Goal: Information Seeking & Learning: Learn about a topic

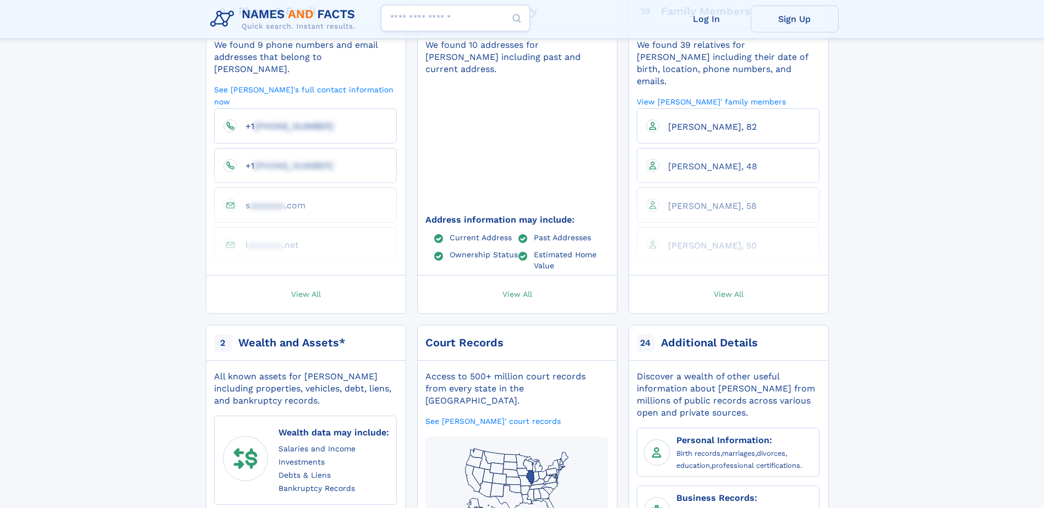
scroll to position [55, 0]
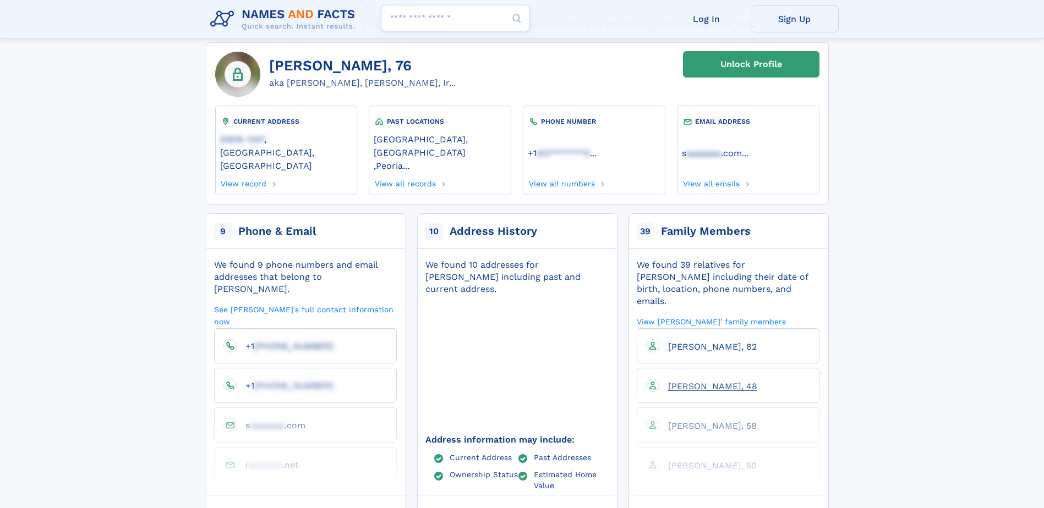
click at [680, 381] on span "[PERSON_NAME], 48" at bounding box center [712, 386] width 89 height 10
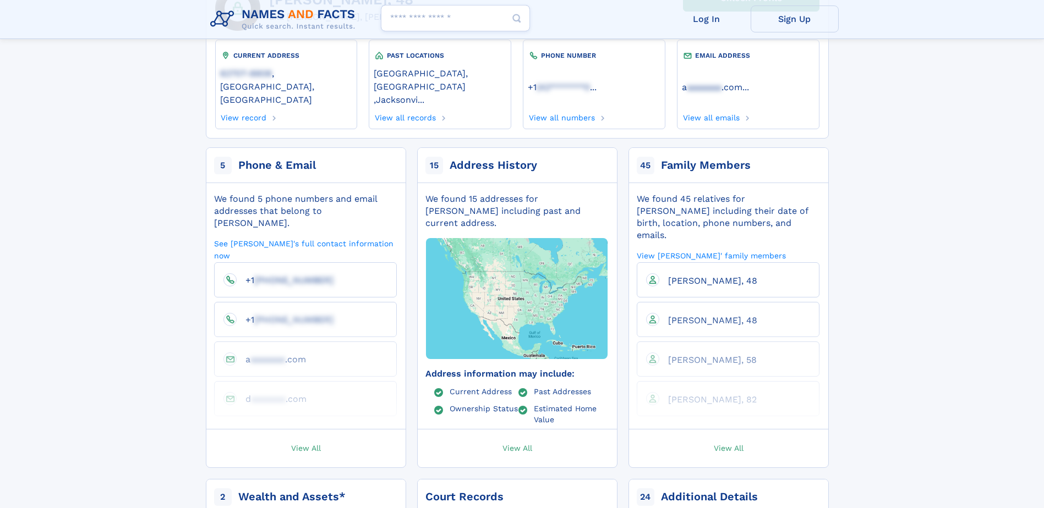
scroll to position [110, 0]
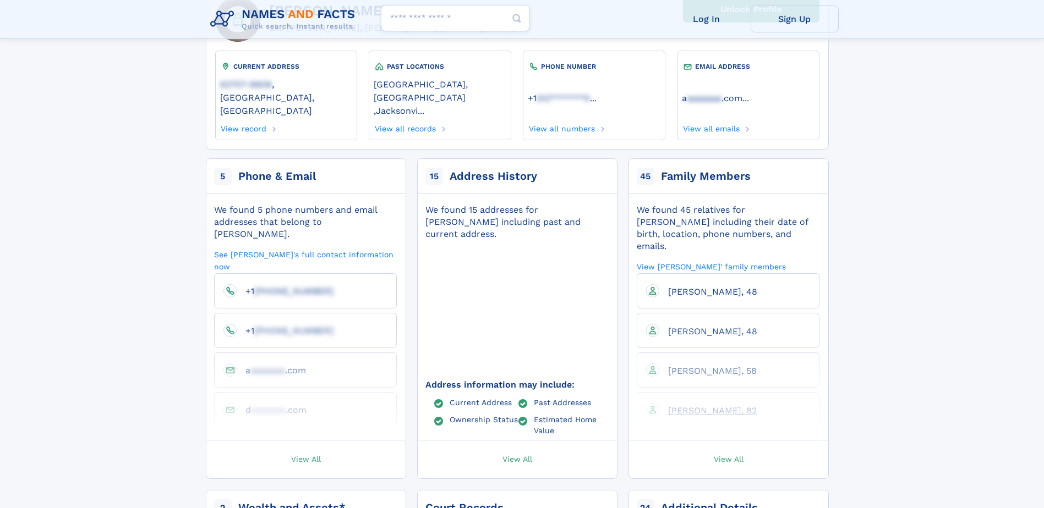
click at [694, 406] on span "[PERSON_NAME], 82" at bounding box center [712, 411] width 89 height 10
